Goal: Transaction & Acquisition: Book appointment/travel/reservation

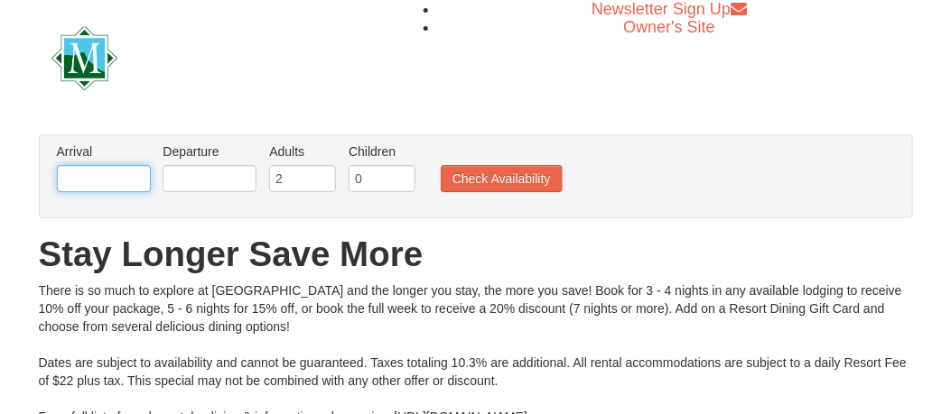
click at [85, 170] on input "text" at bounding box center [104, 178] width 94 height 27
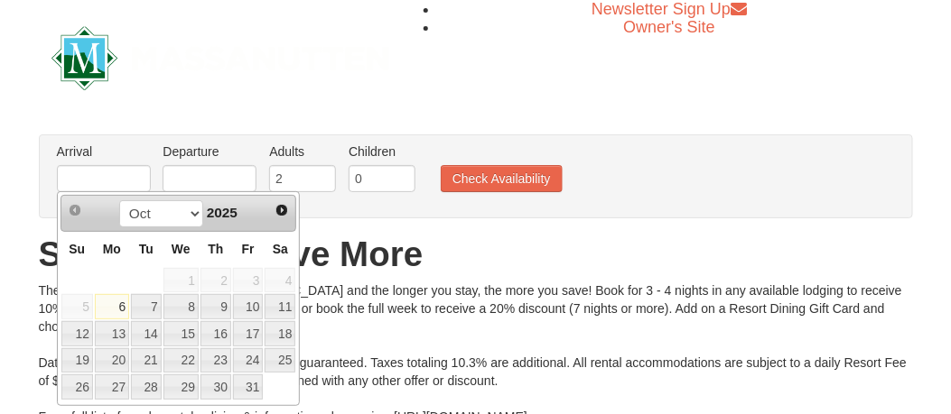
click at [281, 212] on span "Next" at bounding box center [282, 210] width 14 height 14
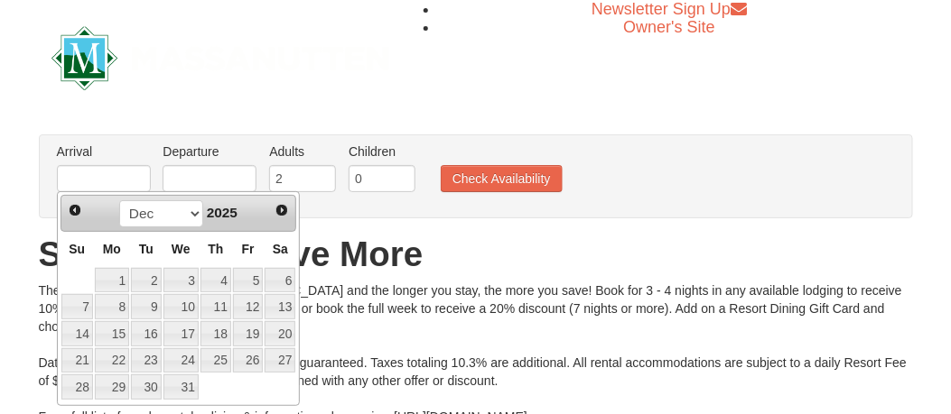
click at [227, 386] on td at bounding box center [216, 387] width 33 height 27
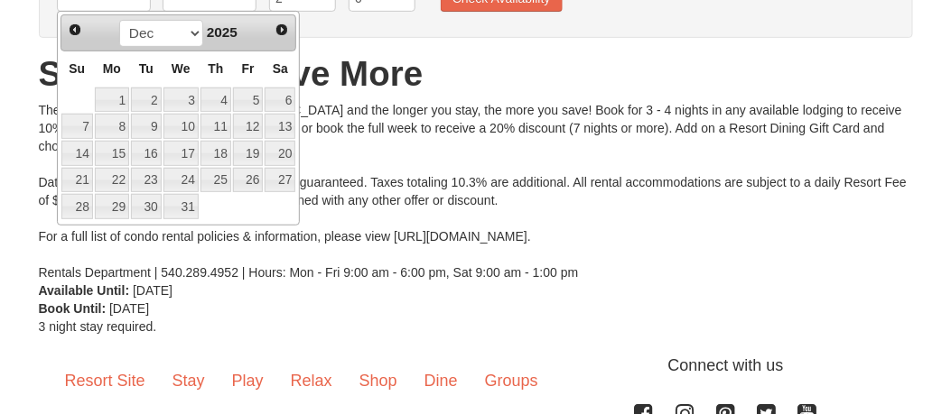
scroll to position [90, 0]
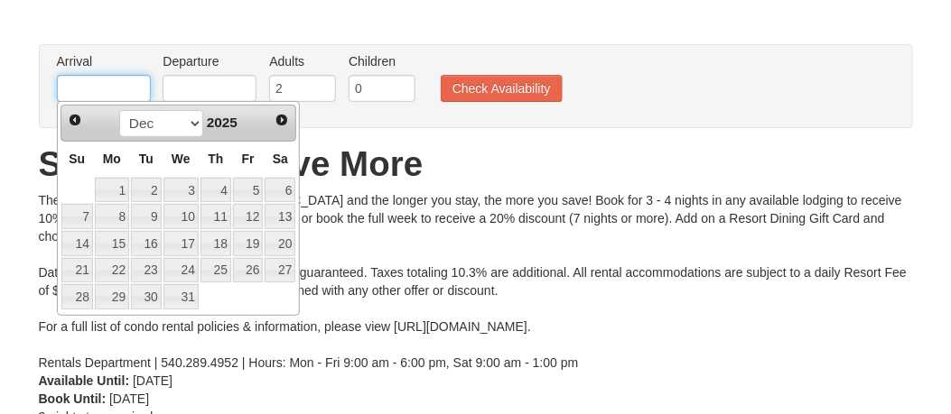
click at [107, 88] on input "text" at bounding box center [104, 88] width 94 height 27
click at [113, 86] on input "text" at bounding box center [104, 88] width 94 height 27
click at [147, 268] on link "23" at bounding box center [146, 270] width 31 height 25
type input "[DATE]"
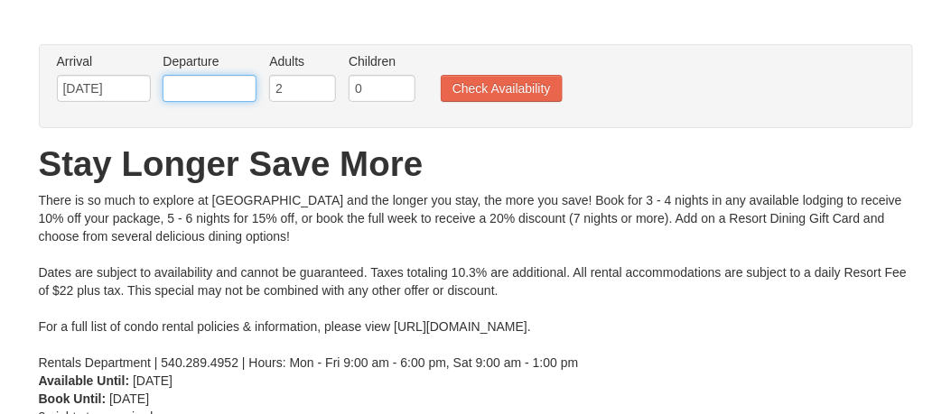
click at [220, 87] on input "text" at bounding box center [210, 88] width 94 height 27
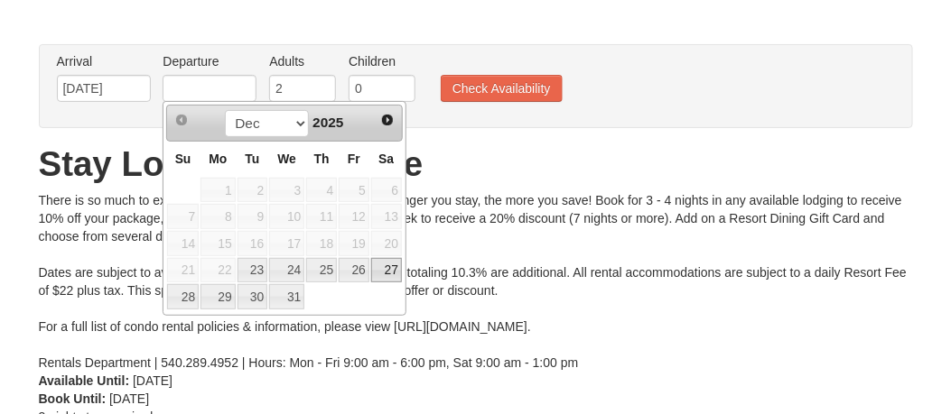
click at [392, 266] on link "27" at bounding box center [386, 270] width 31 height 25
type input "[DATE]"
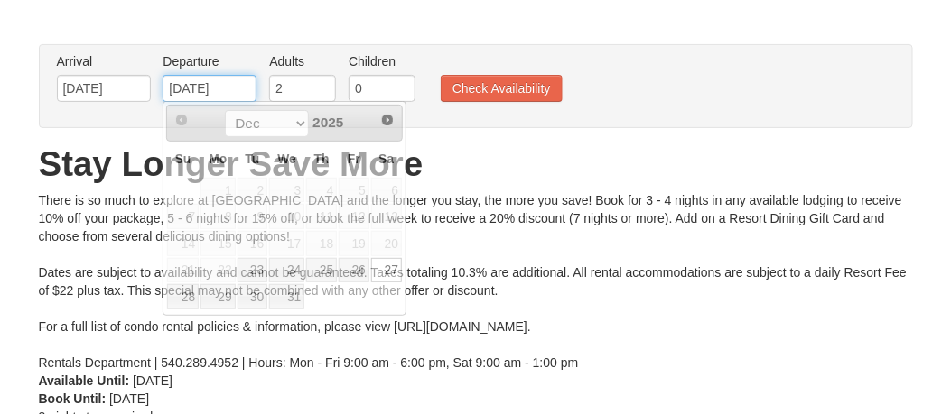
click at [203, 87] on input "[DATE]" at bounding box center [210, 88] width 94 height 27
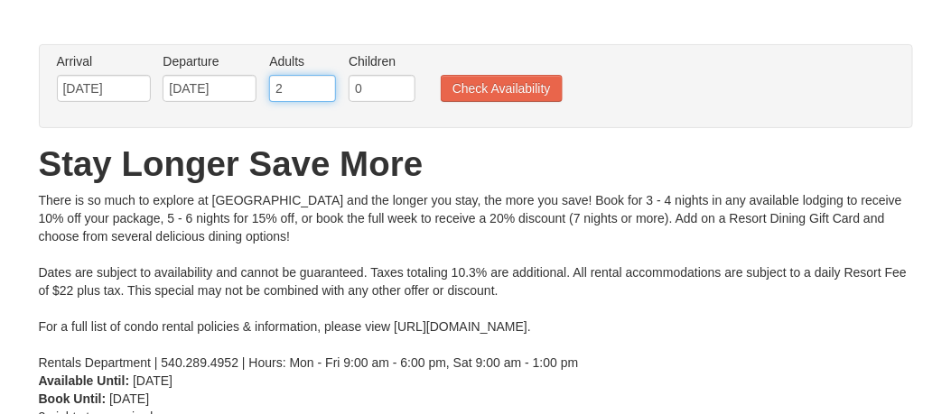
drag, startPoint x: 300, startPoint y: 88, endPoint x: 189, endPoint y: 84, distance: 111.2
click at [189, 84] on ul "Arrival Please format dates MM/DD/YYYY Please format dates MM/DD/YYYY [DATE] De…" at bounding box center [466, 81] width 828 height 59
type input "10"
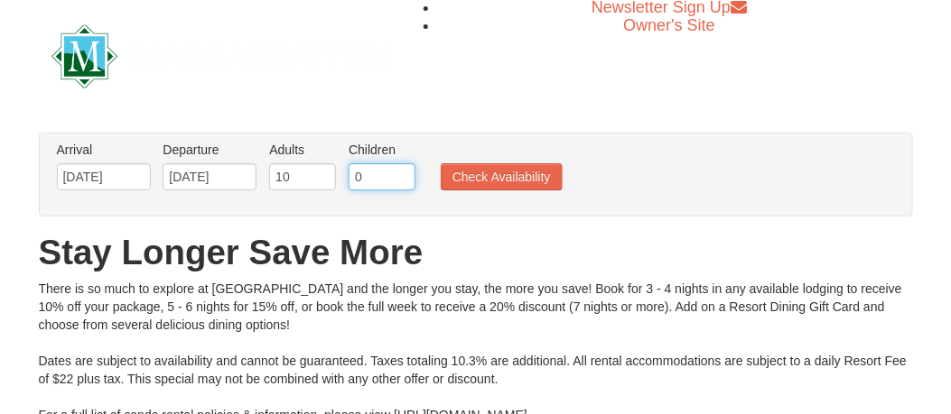
scroll to position [0, 0]
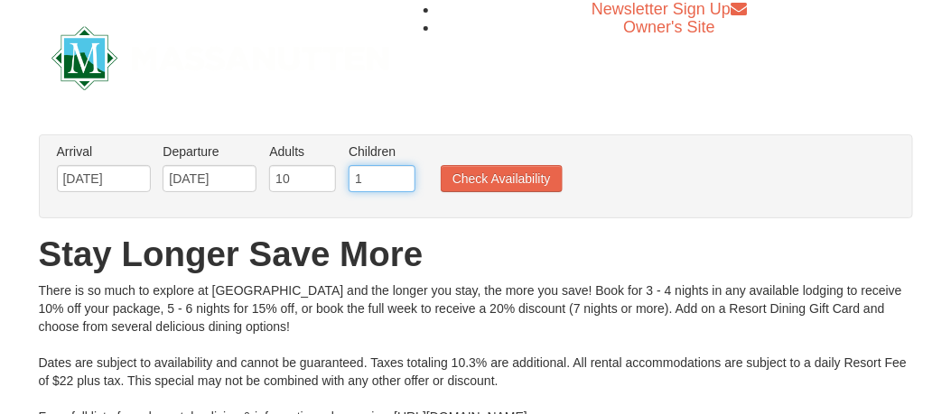
click at [401, 172] on input "1" at bounding box center [382, 178] width 67 height 27
click at [400, 172] on input "2" at bounding box center [382, 178] width 67 height 27
type input "3"
click at [400, 172] on input "3" at bounding box center [382, 178] width 67 height 27
click at [300, 177] on input "10" at bounding box center [302, 178] width 67 height 27
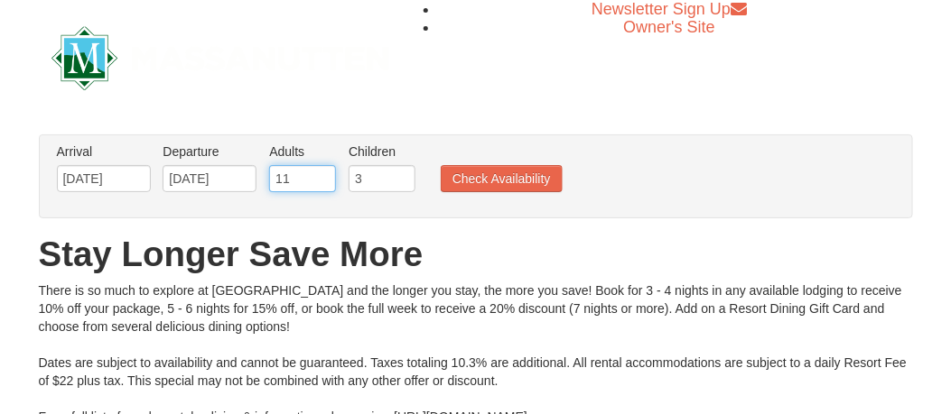
click at [321, 172] on input "11" at bounding box center [302, 178] width 67 height 27
type input "12"
click at [321, 172] on input "12" at bounding box center [302, 178] width 67 height 27
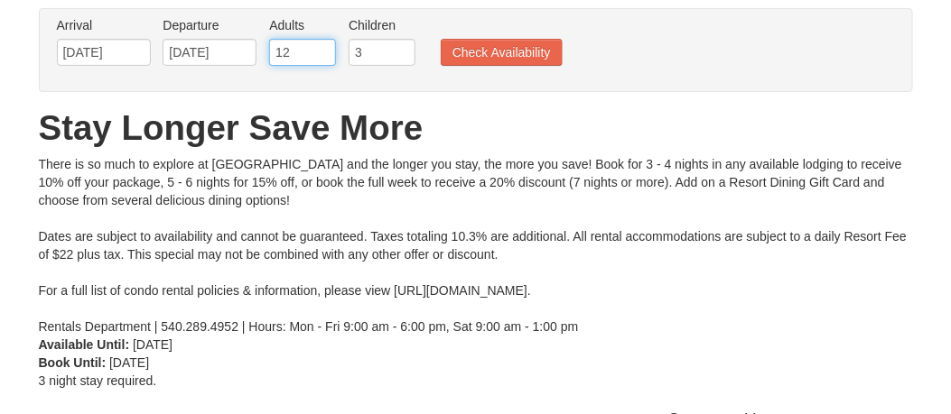
scroll to position [125, 0]
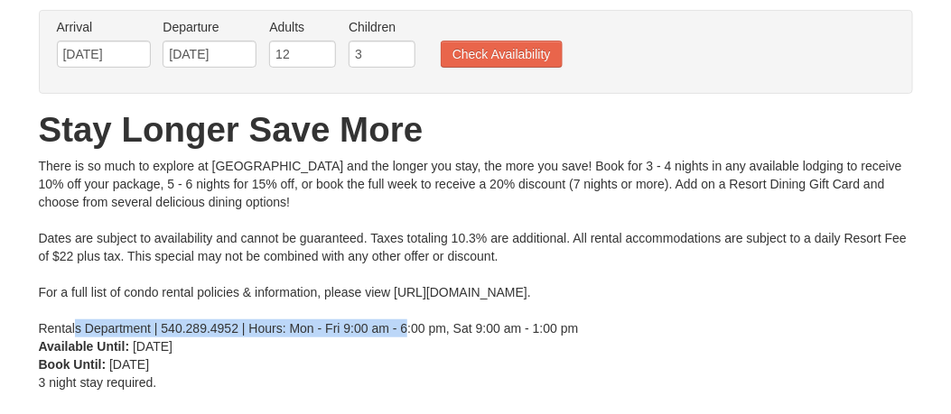
drag, startPoint x: 76, startPoint y: 325, endPoint x: 408, endPoint y: 319, distance: 332.4
click at [408, 319] on div "There is so much to explore at [GEOGRAPHIC_DATA] and the longer you stay, the m…" at bounding box center [476, 247] width 874 height 181
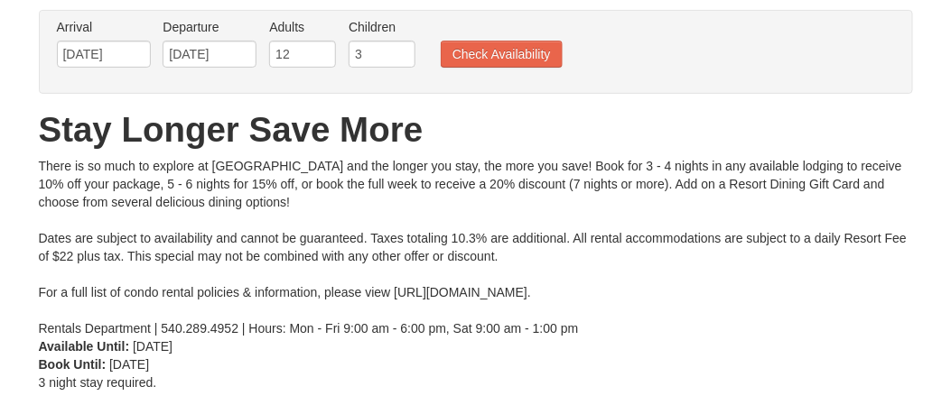
click at [798, 292] on div "There is so much to explore at [GEOGRAPHIC_DATA] and the longer you stay, the m…" at bounding box center [476, 247] width 874 height 181
click at [503, 49] on button "Check Availability" at bounding box center [502, 54] width 122 height 27
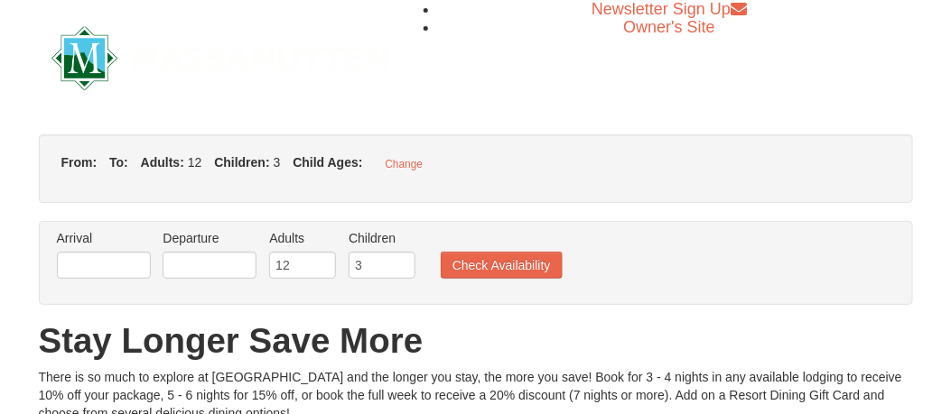
type input "[DATE]"
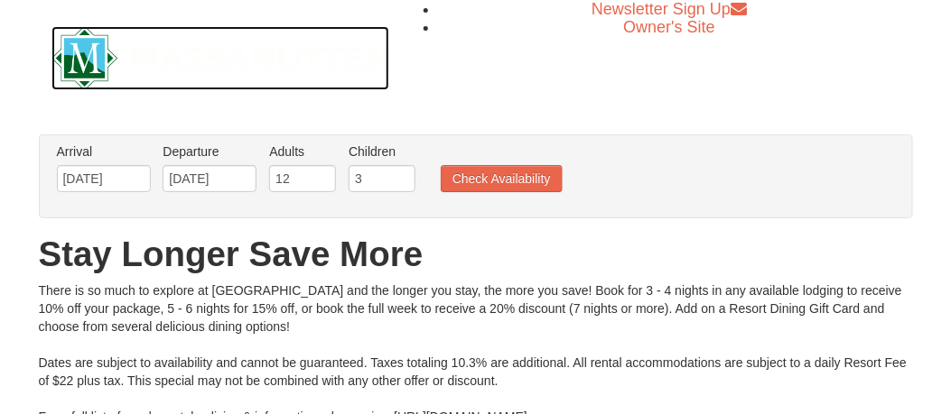
click at [88, 58] on img at bounding box center [220, 58] width 338 height 64
